Goal: Task Accomplishment & Management: Manage account settings

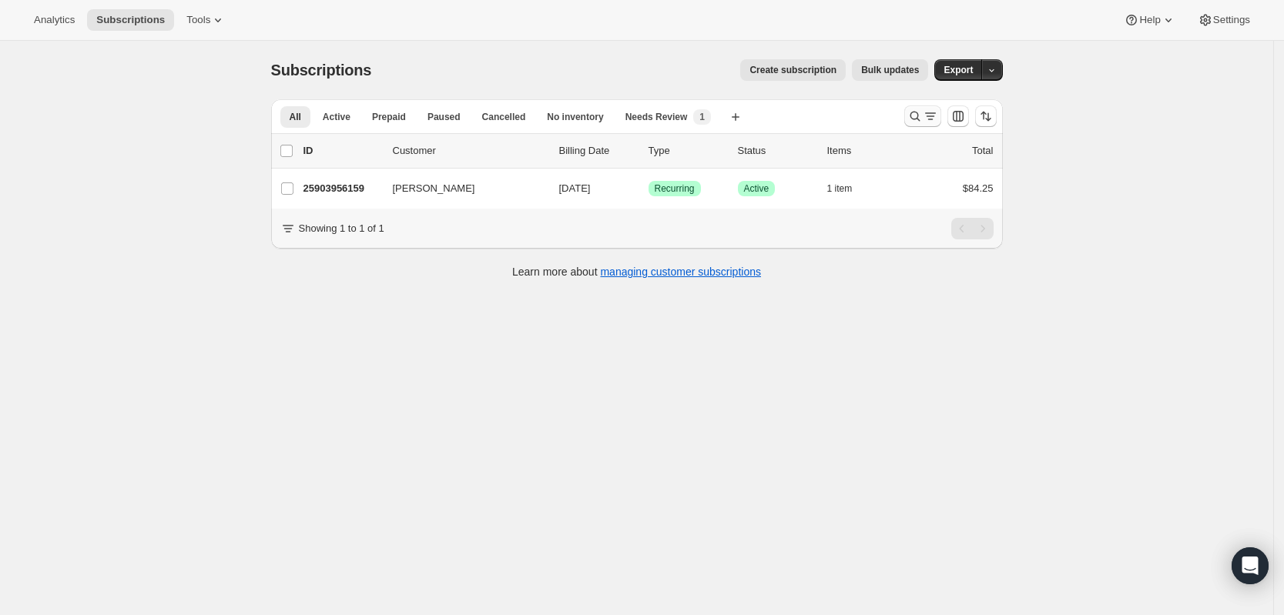
click at [909, 118] on button "Search and filter results" at bounding box center [922, 116] width 37 height 22
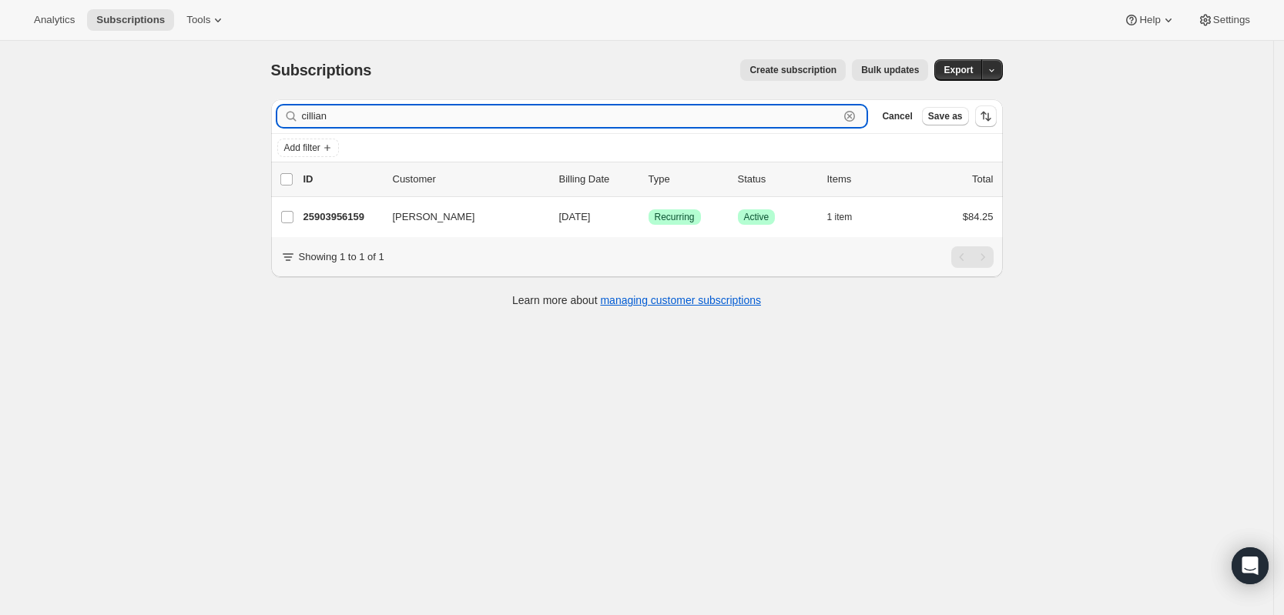
click at [793, 117] on input "cillian" at bounding box center [570, 116] width 537 height 22
type input "[PERSON_NAME]"
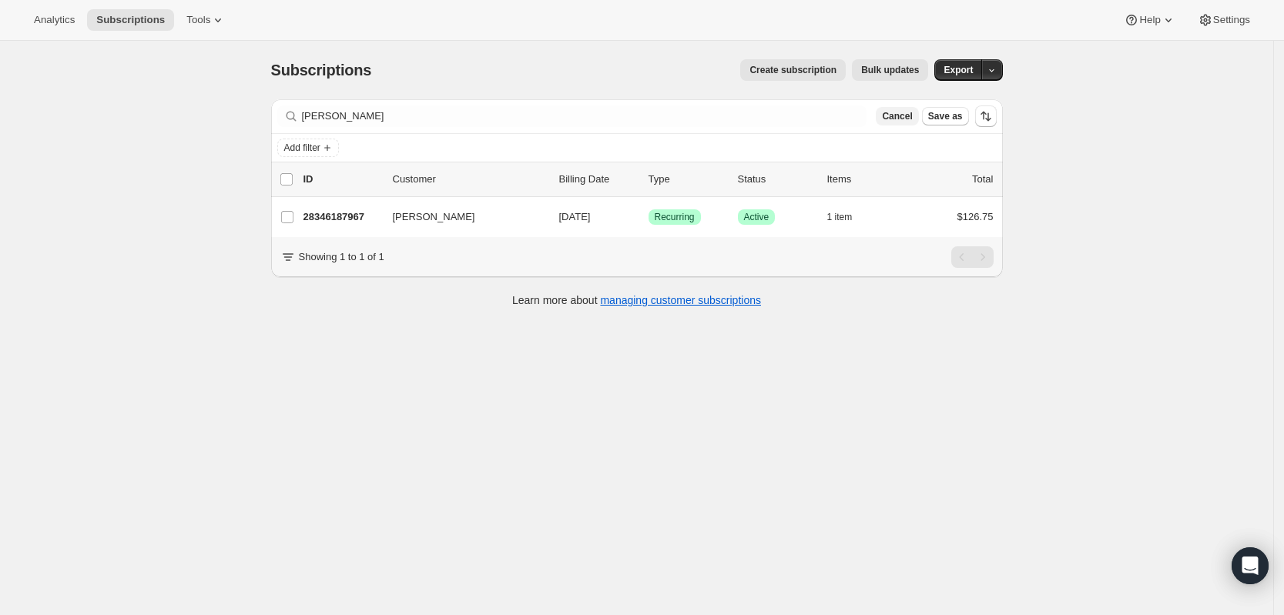
click at [903, 122] on span "Cancel" at bounding box center [897, 116] width 30 height 12
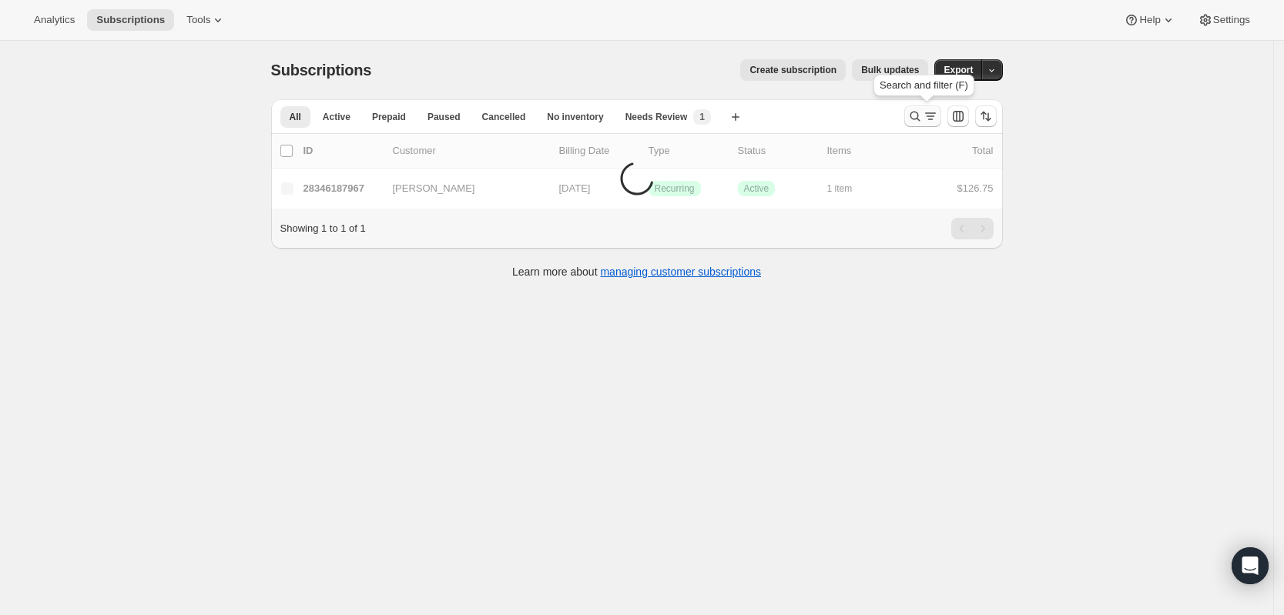
click at [915, 121] on icon "Search and filter results" at bounding box center [914, 116] width 15 height 15
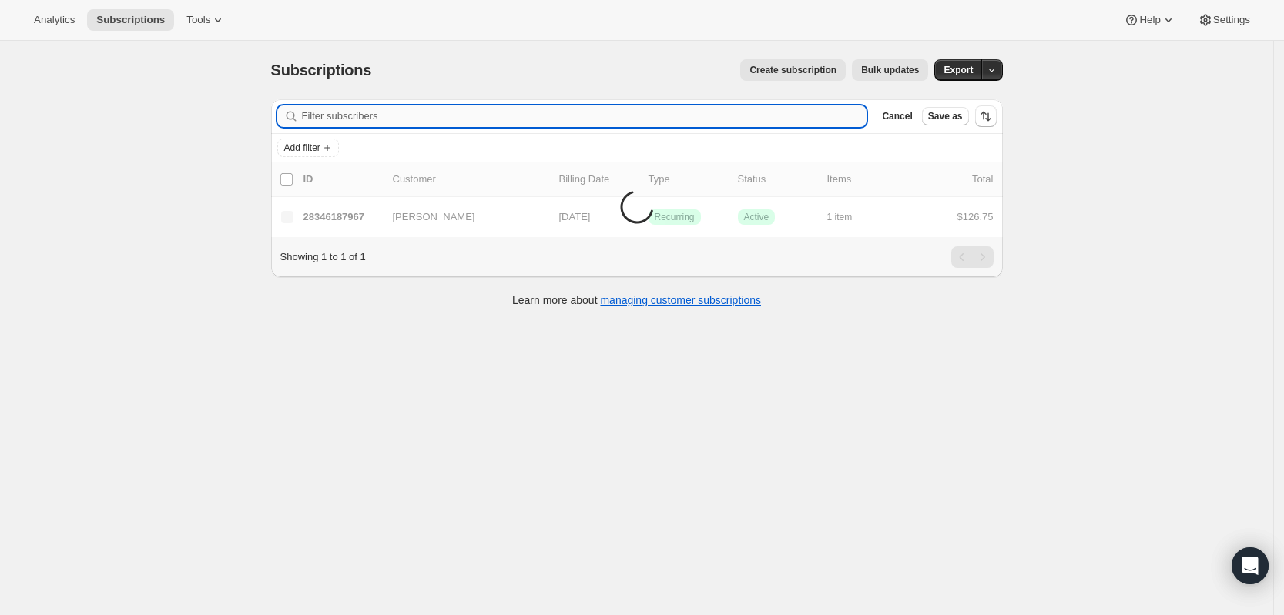
click at [593, 125] on input "Filter subscribers" at bounding box center [584, 116] width 565 height 22
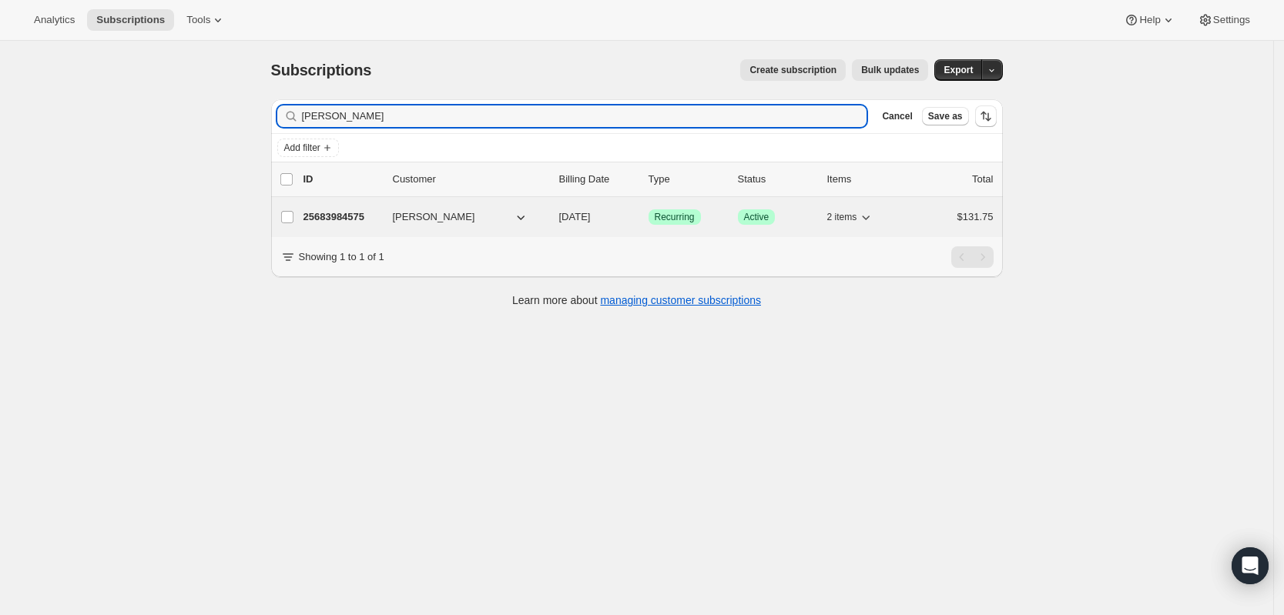
type input "[PERSON_NAME]"
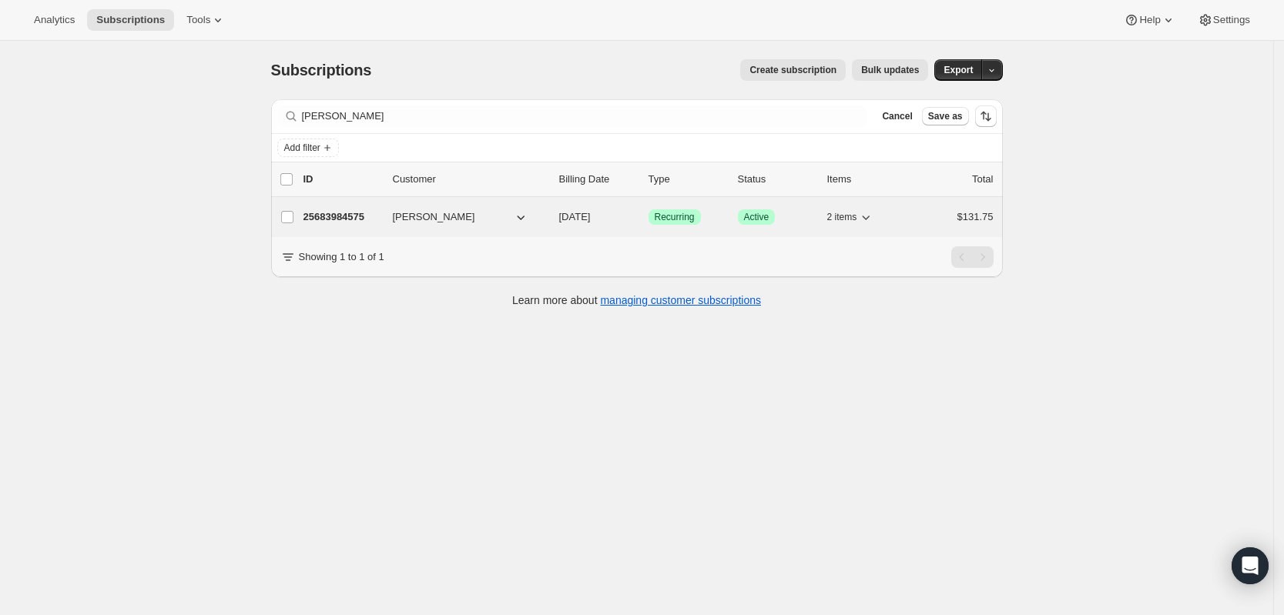
click at [390, 216] on div "25683984575 [PERSON_NAME] [DATE] Success Recurring Success Active 2 items $131.…" at bounding box center [648, 217] width 690 height 22
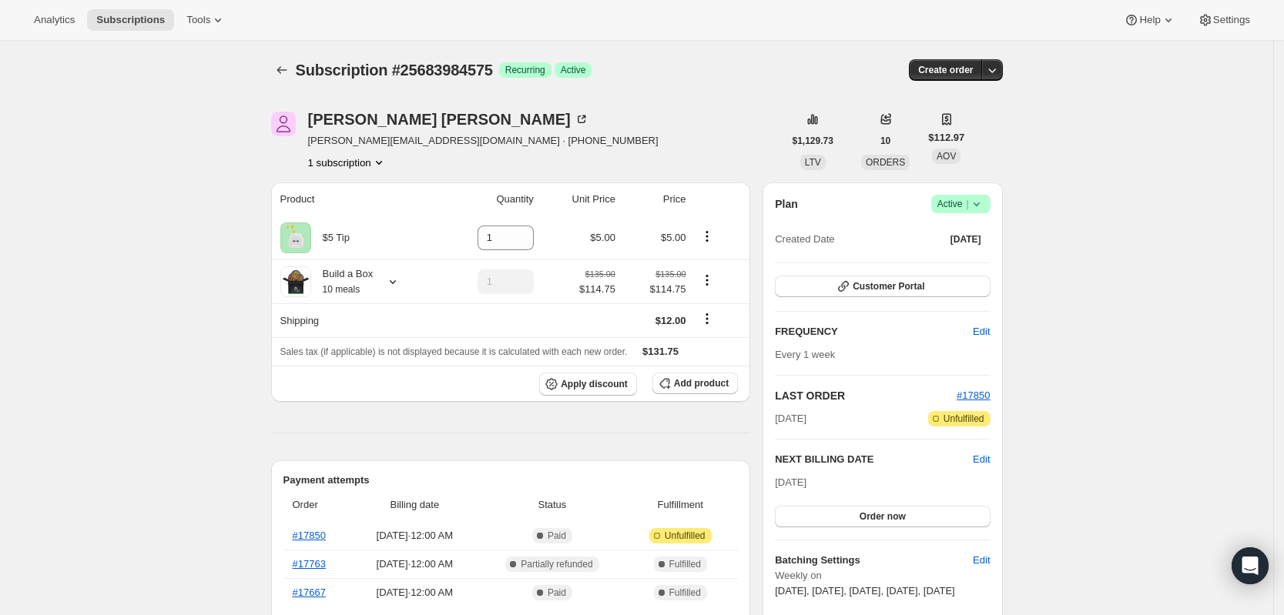
click at [984, 206] on icon at bounding box center [976, 203] width 15 height 15
click at [969, 239] on span "Pause subscription" at bounding box center [958, 235] width 85 height 12
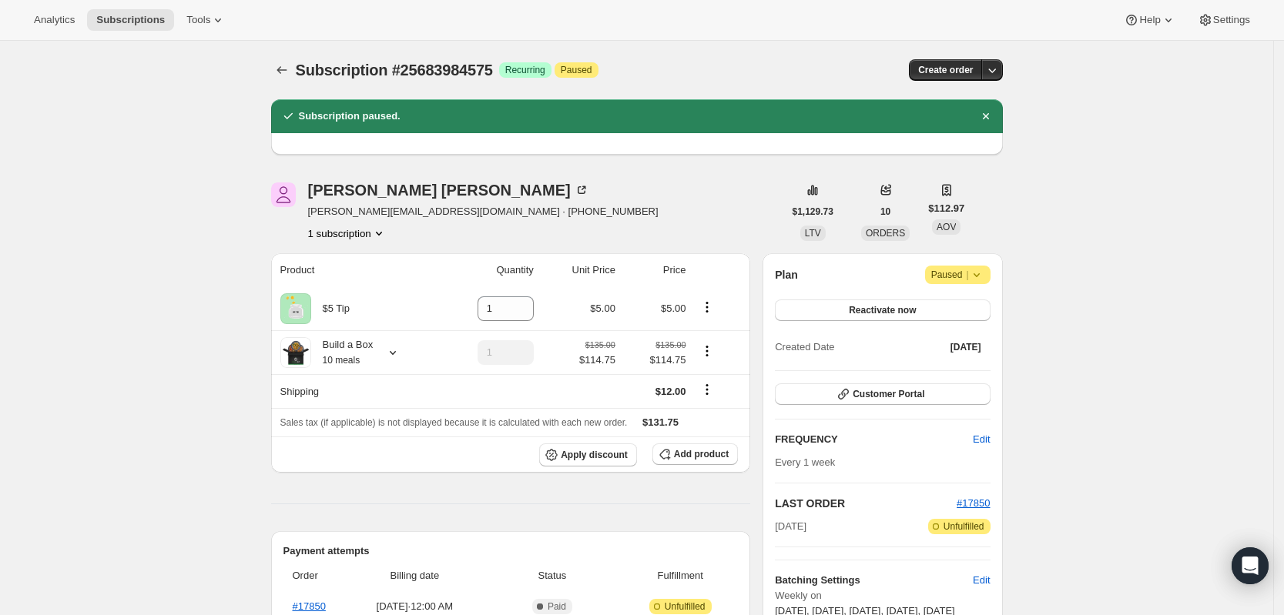
click at [305, 74] on span "Subscription #25683984575" at bounding box center [394, 70] width 197 height 17
click at [280, 73] on icon "Subscriptions" at bounding box center [281, 69] width 15 height 15
